Goal: Information Seeking & Learning: Learn about a topic

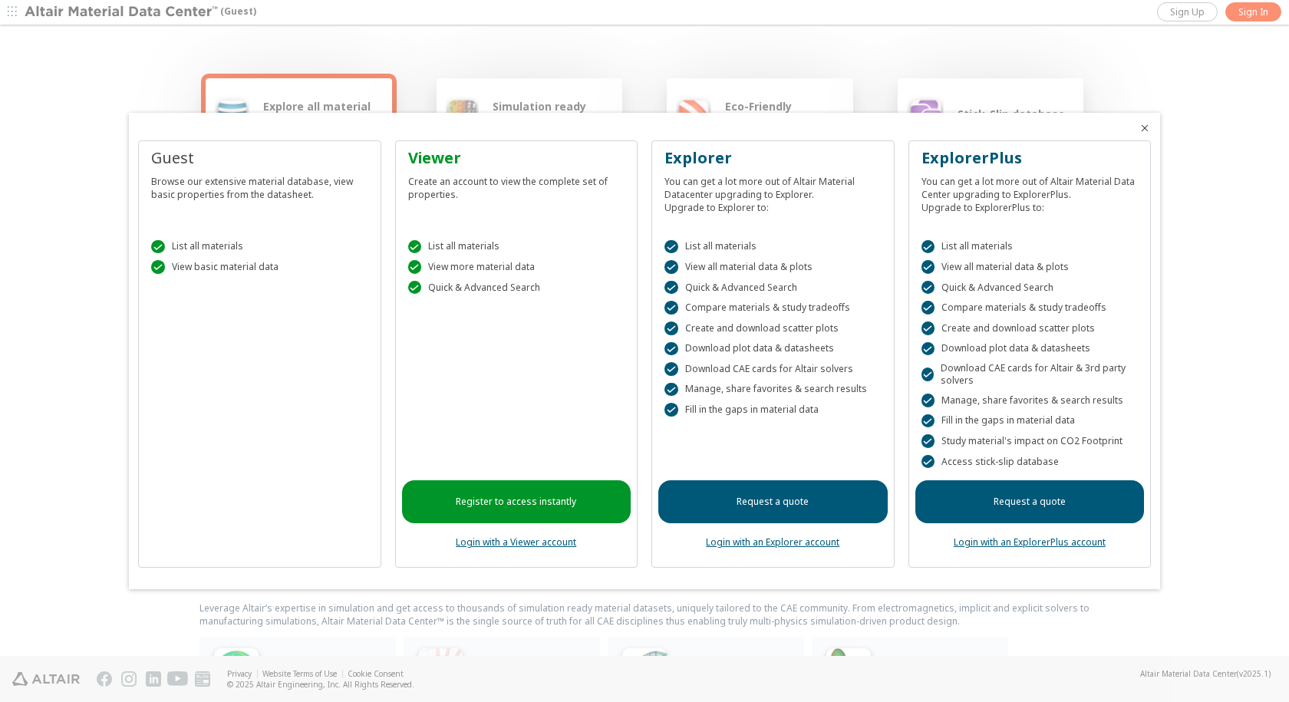
click at [1147, 130] on icon "Close" at bounding box center [1145, 128] width 12 height 12
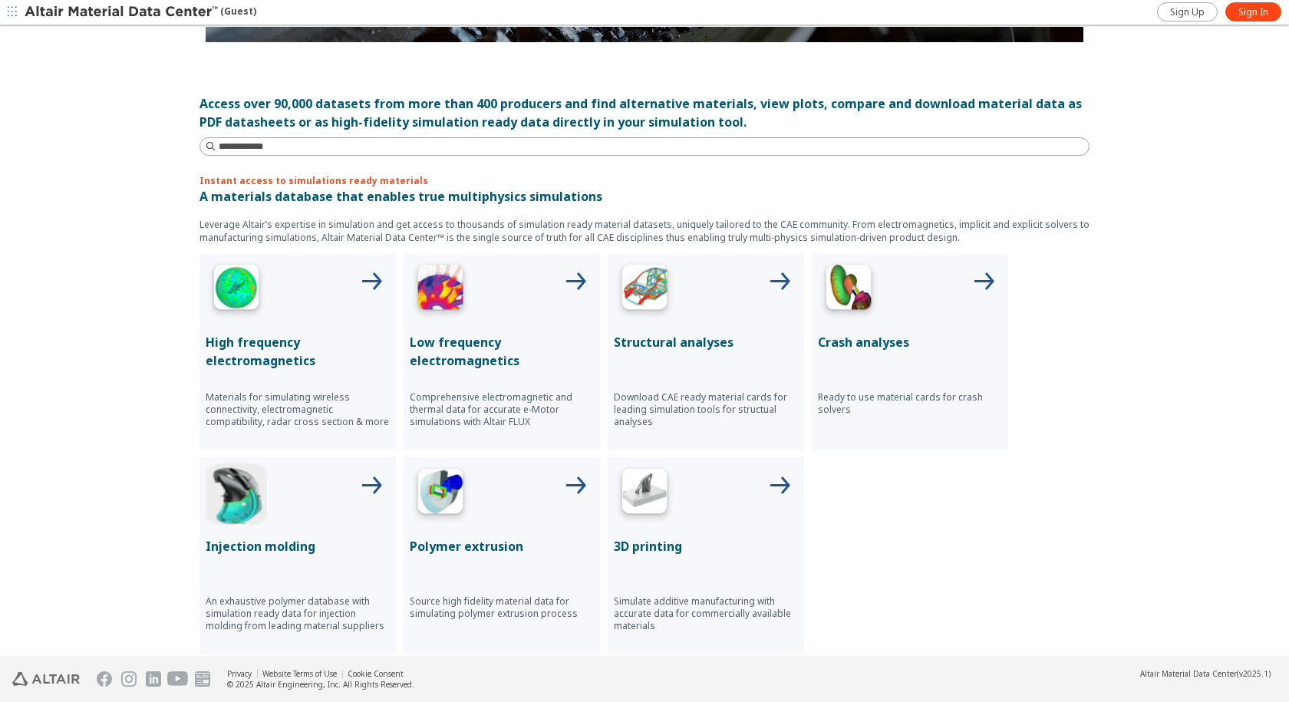
scroll to position [460, 0]
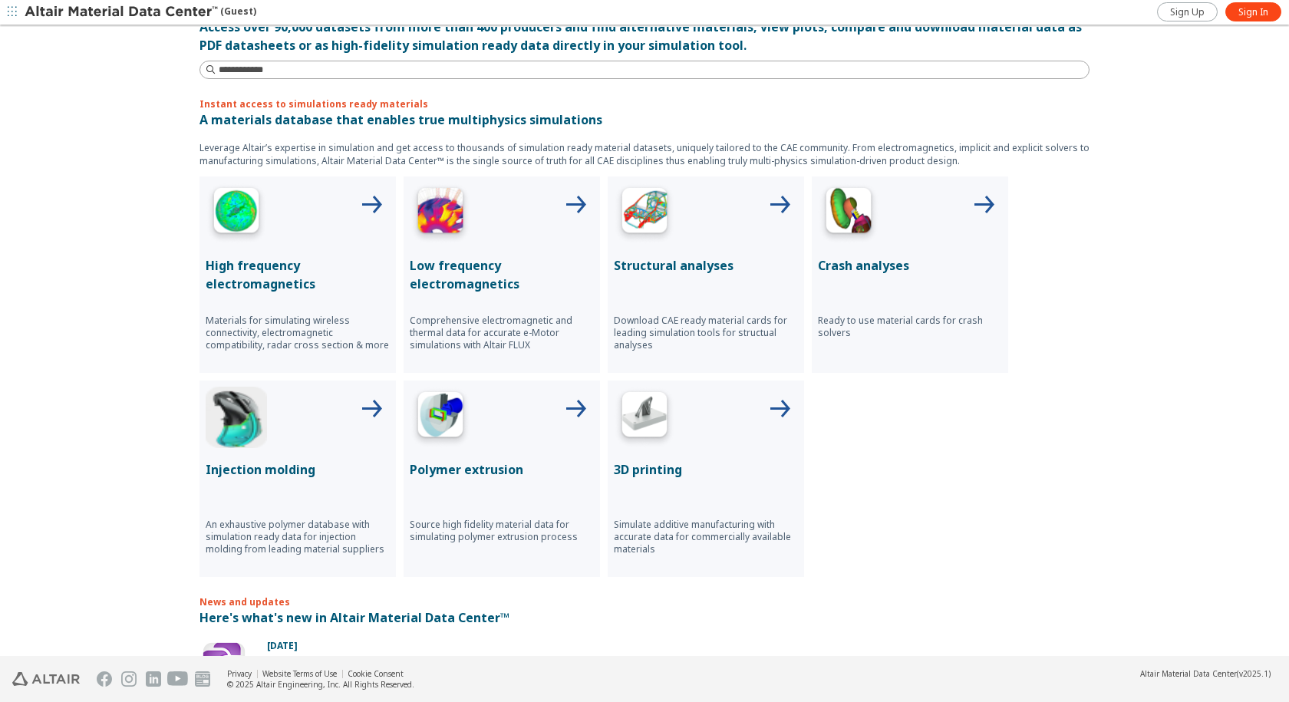
click at [288, 433] on div at bounding box center [298, 417] width 184 height 61
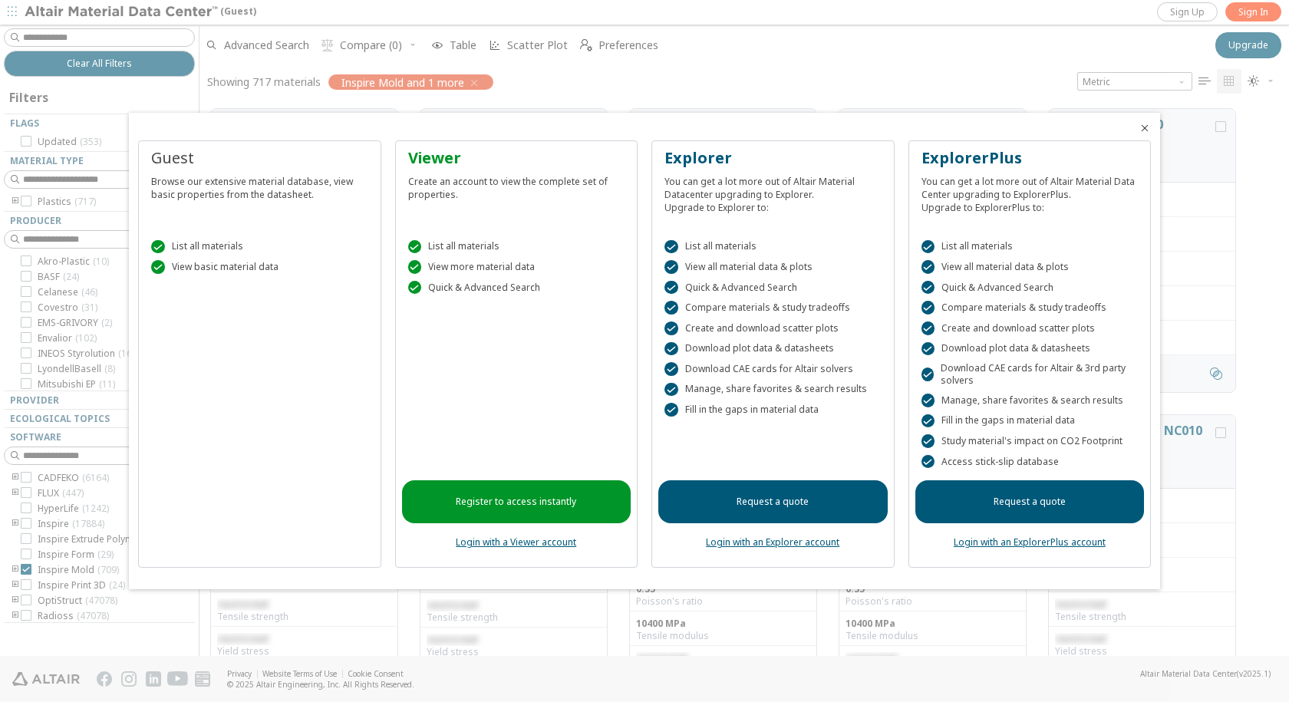
click at [1142, 132] on icon "Close" at bounding box center [1145, 128] width 12 height 12
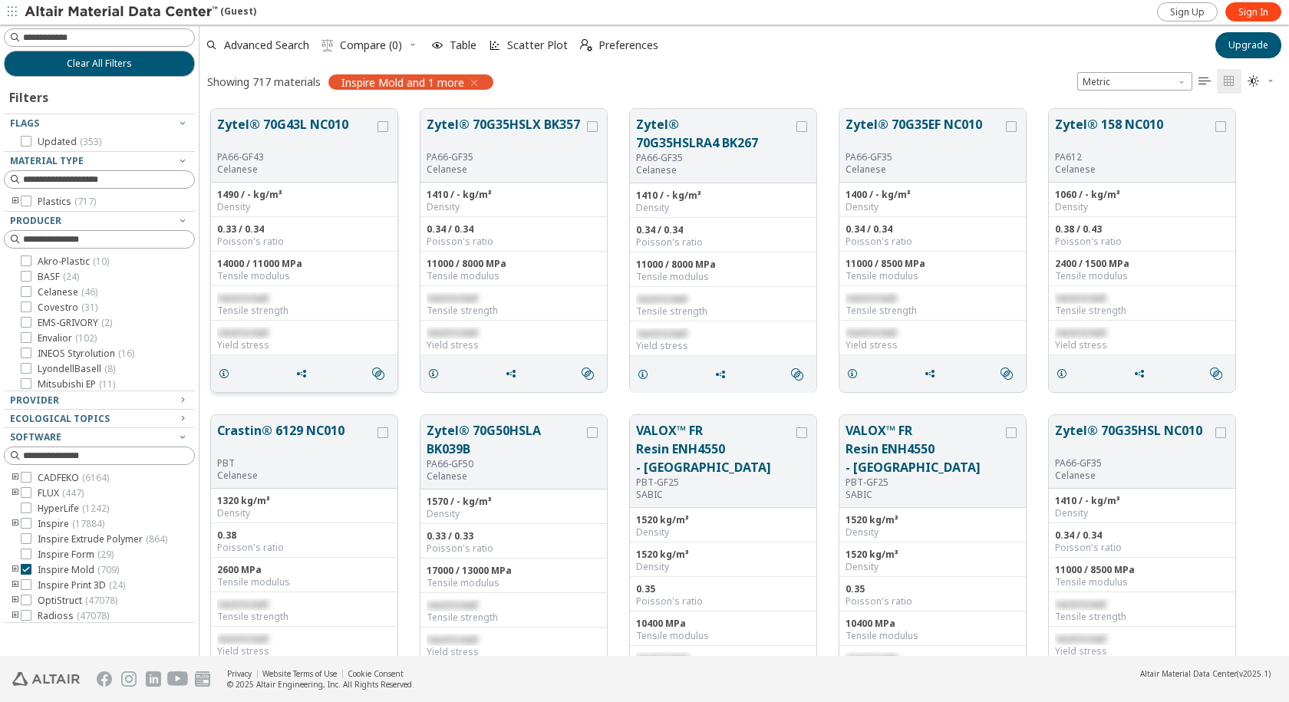
click at [313, 128] on button "Zytel® 70G43L NC010" at bounding box center [295, 133] width 157 height 36
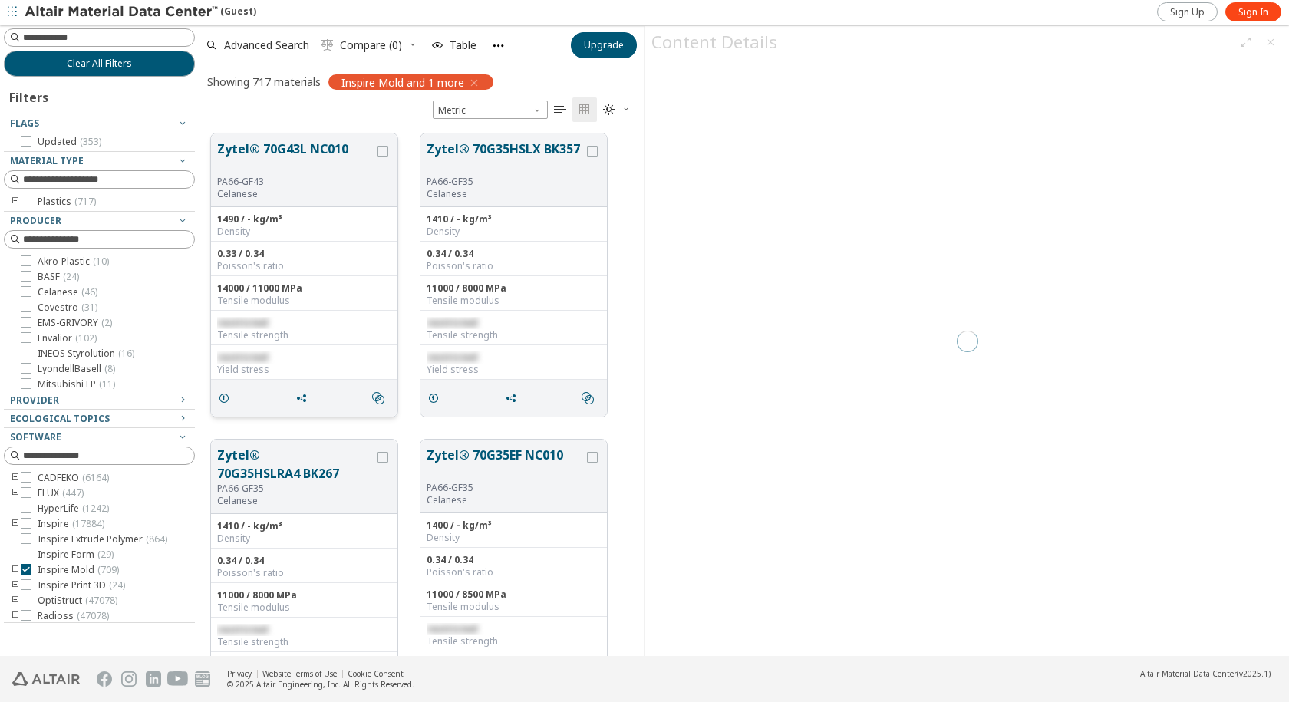
scroll to position [522, 433]
